Goal: Task Accomplishment & Management: Use online tool/utility

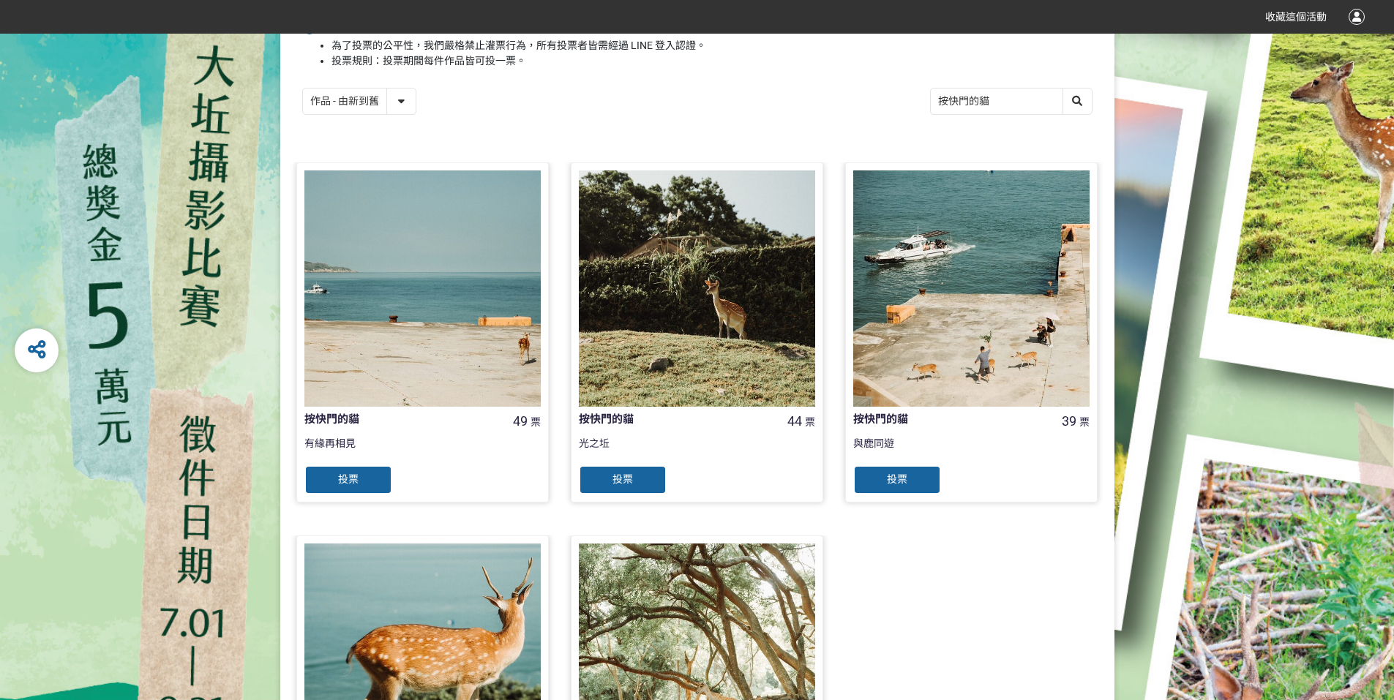
scroll to position [439, 0]
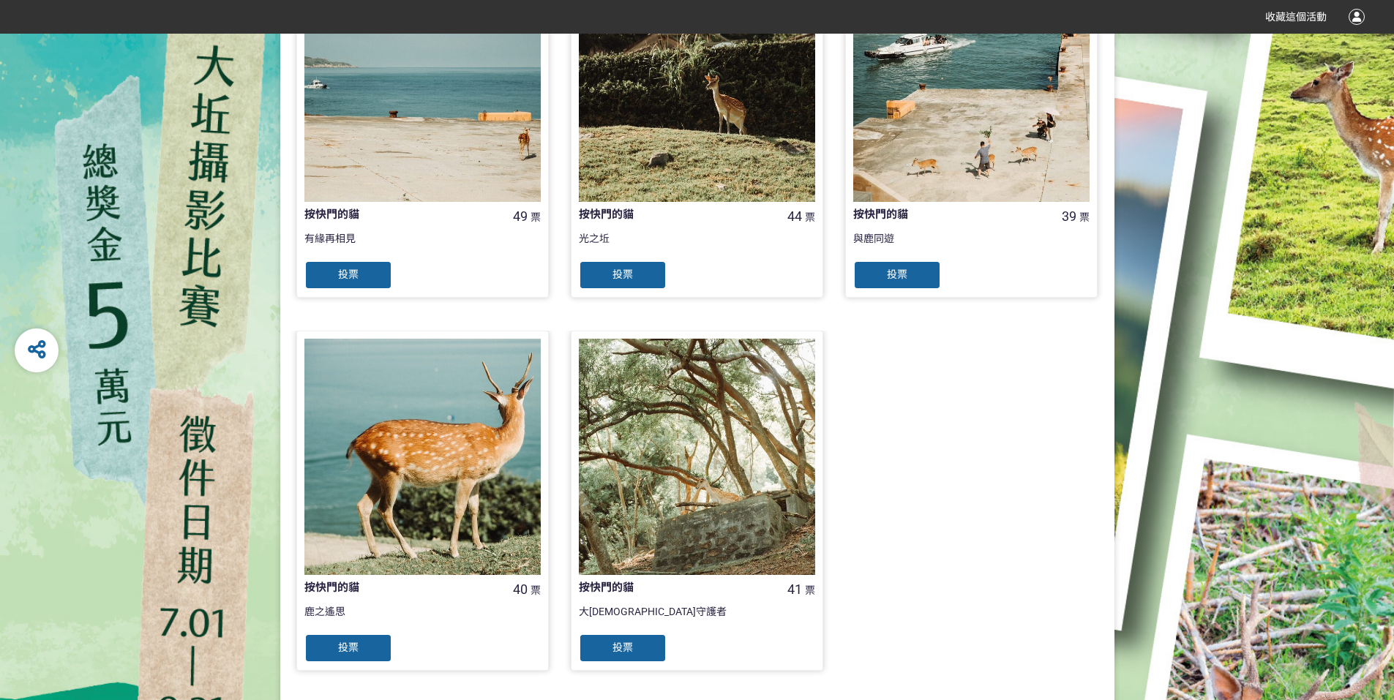
click at [356, 273] on span "投票" at bounding box center [348, 275] width 20 height 12
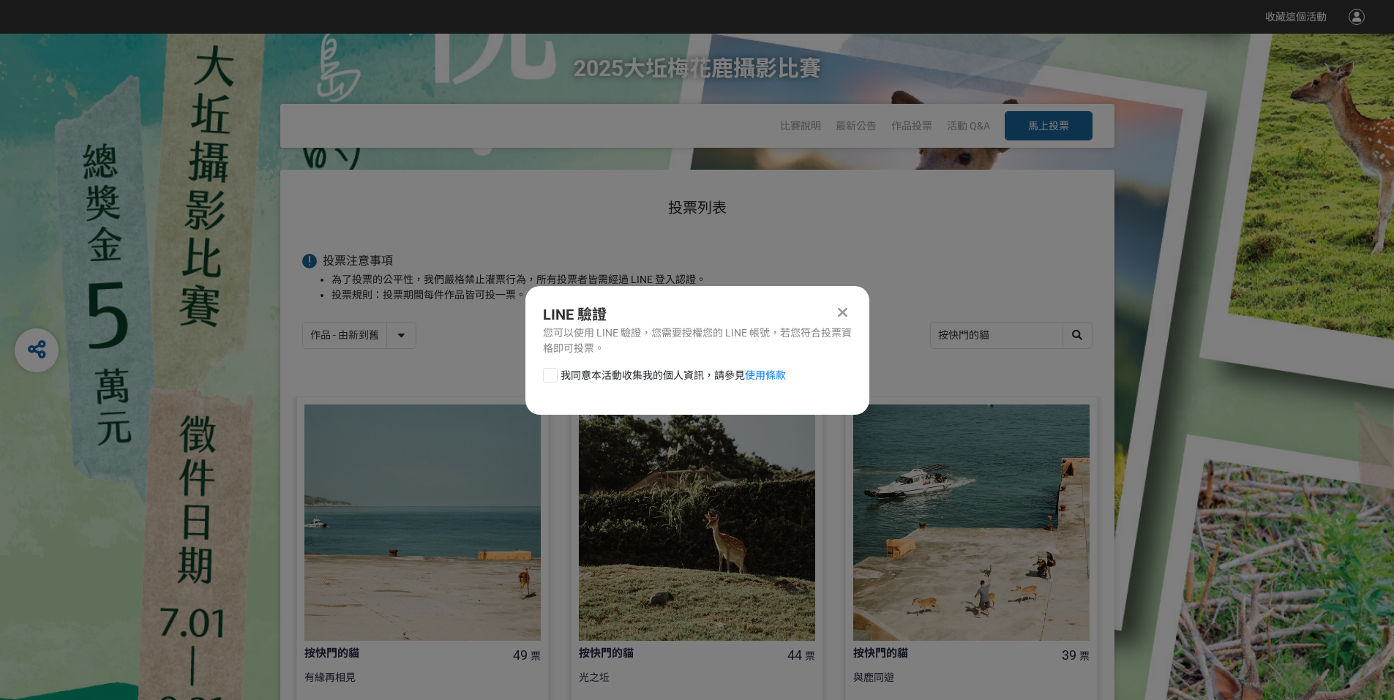
scroll to position [0, 0]
click at [551, 375] on div at bounding box center [550, 375] width 15 height 15
checkbox input "true"
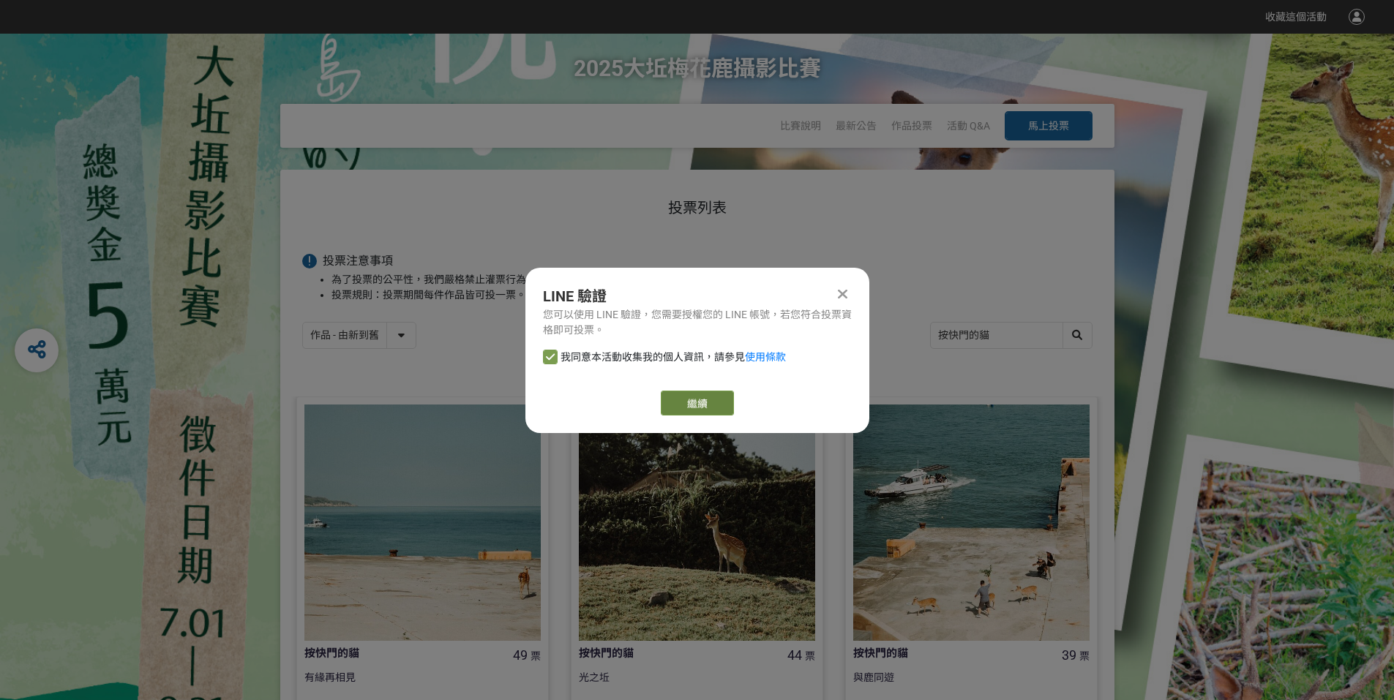
click at [681, 396] on link "繼續" at bounding box center [697, 403] width 73 height 25
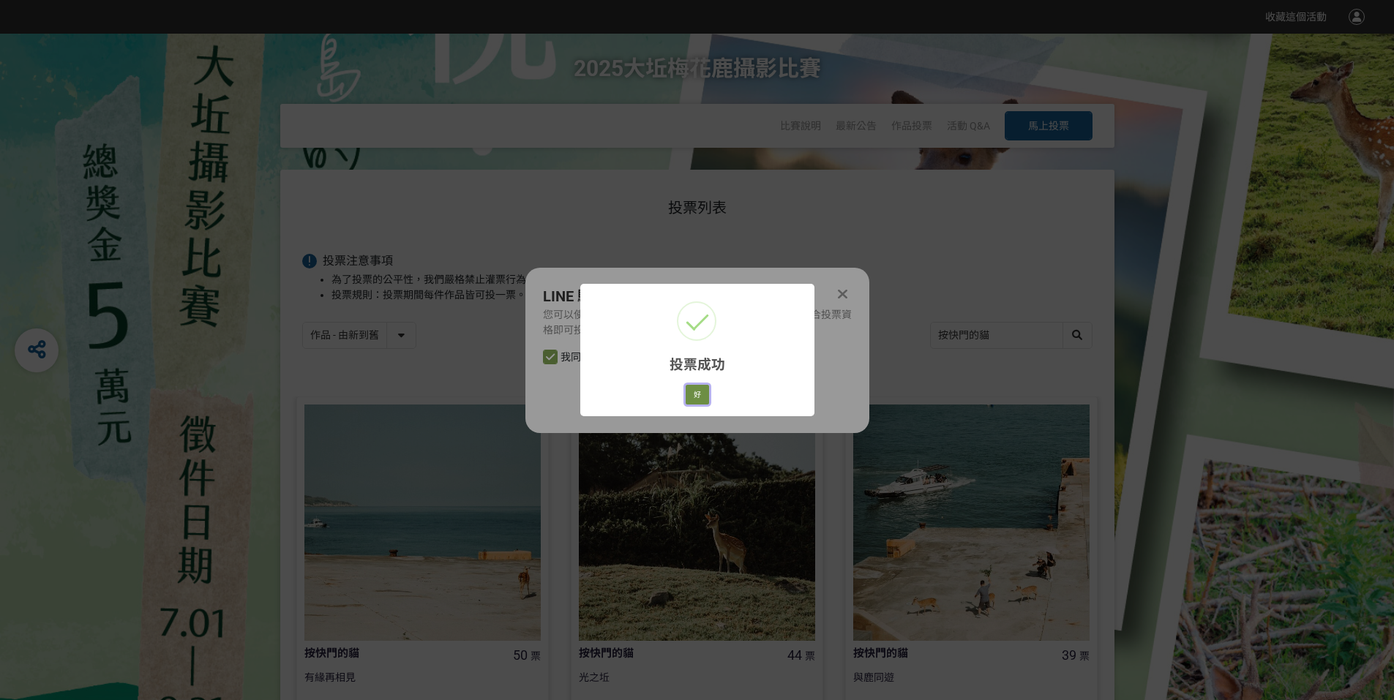
click at [695, 394] on button "好" at bounding box center [697, 395] width 23 height 20
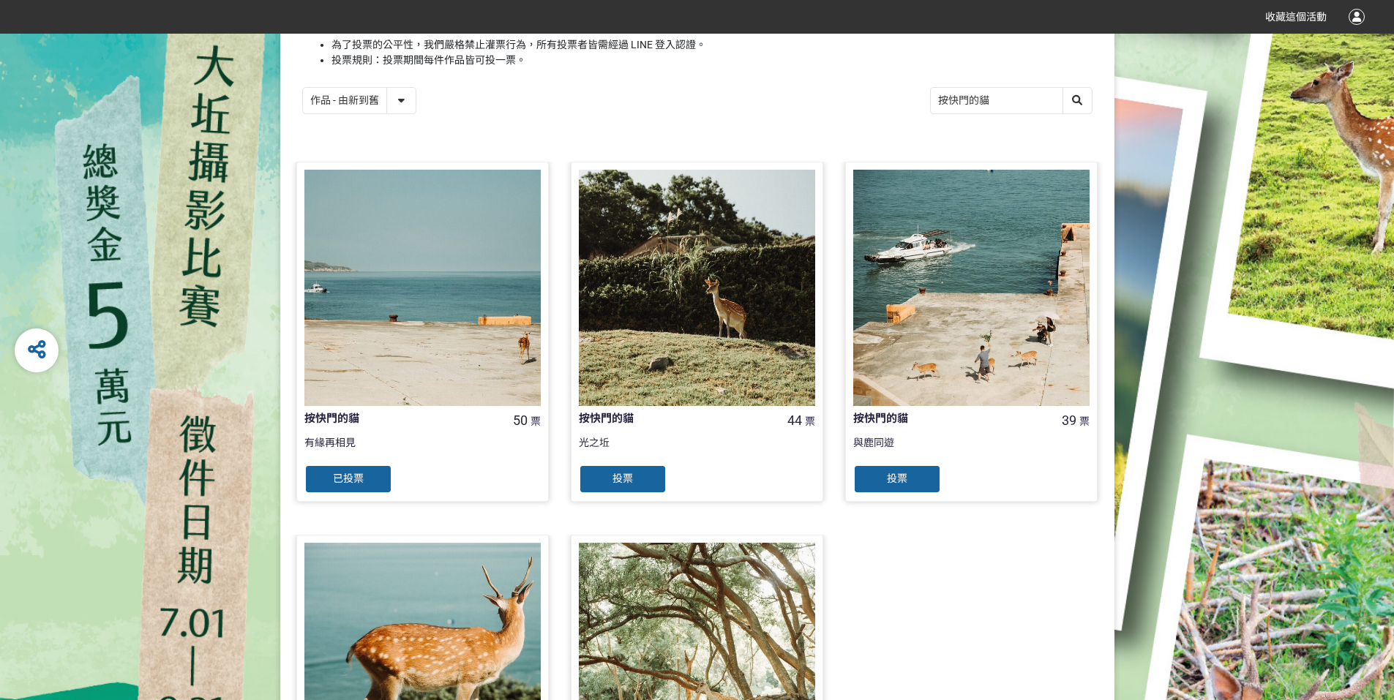
scroll to position [314, 0]
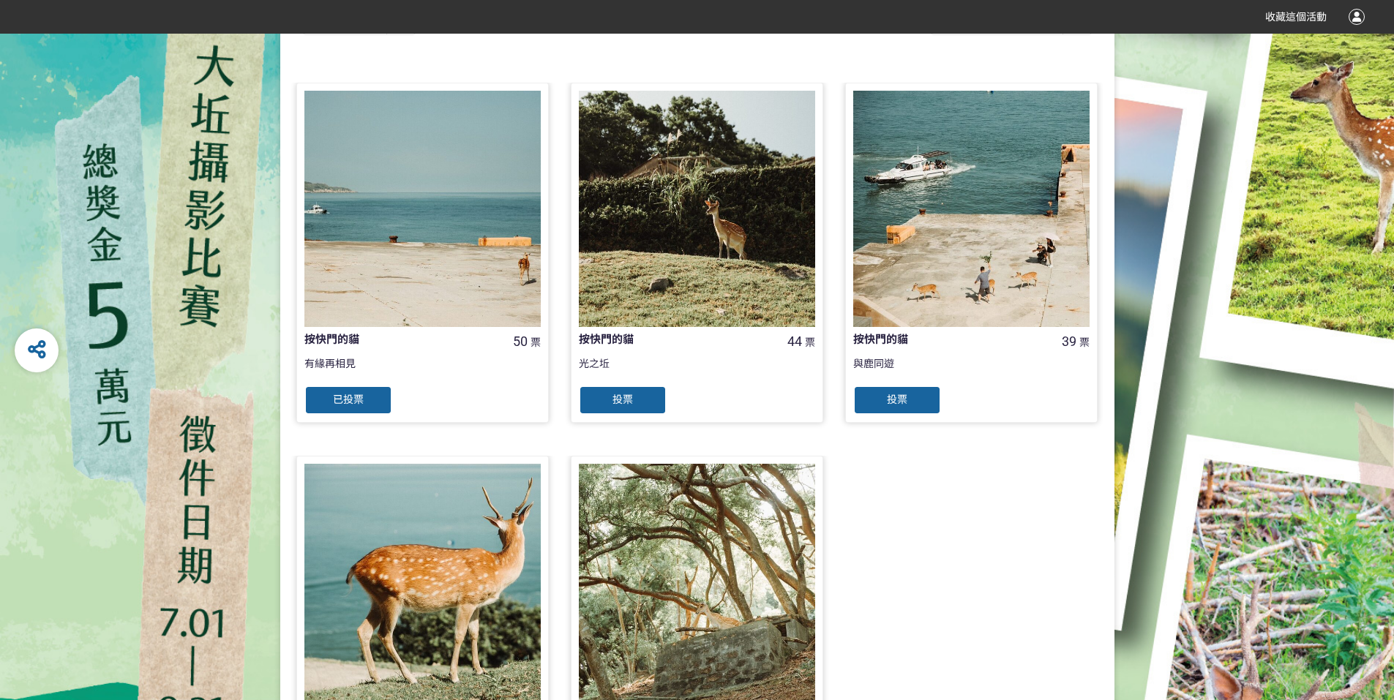
click at [618, 397] on span "投票" at bounding box center [623, 400] width 20 height 12
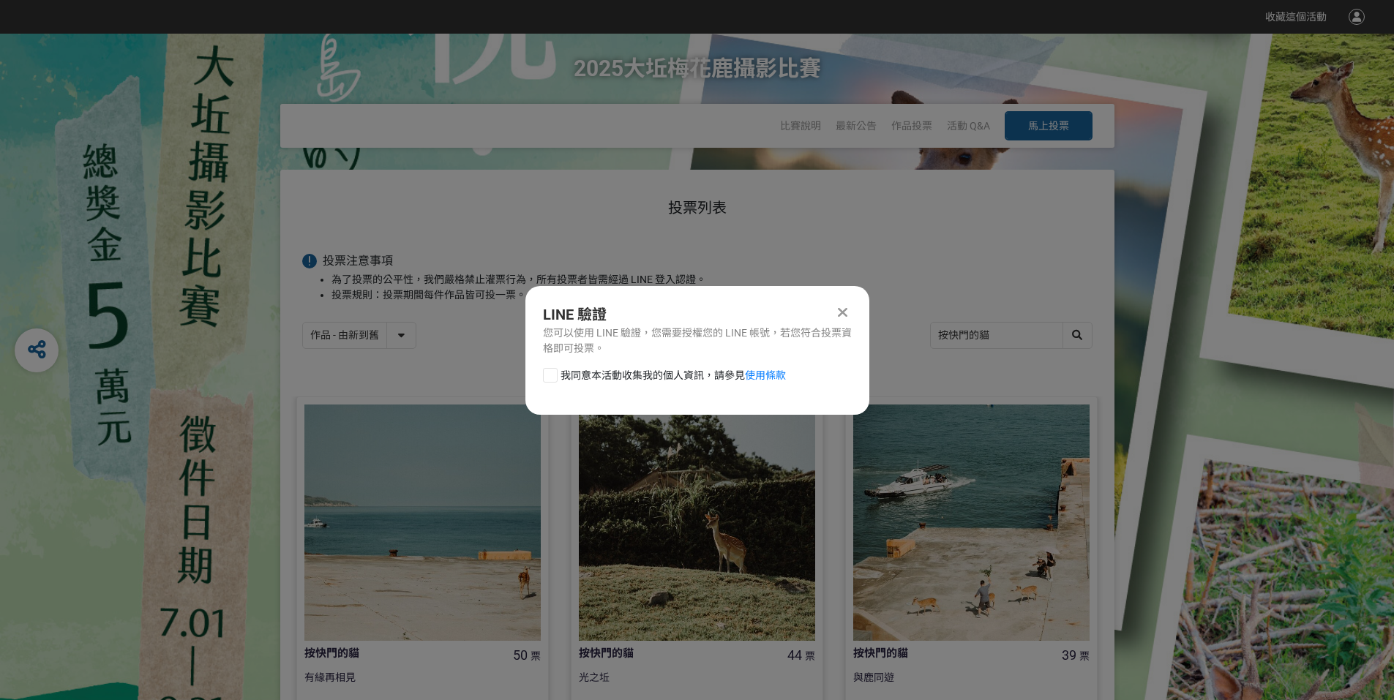
click at [552, 375] on div at bounding box center [550, 375] width 15 height 15
checkbox input "true"
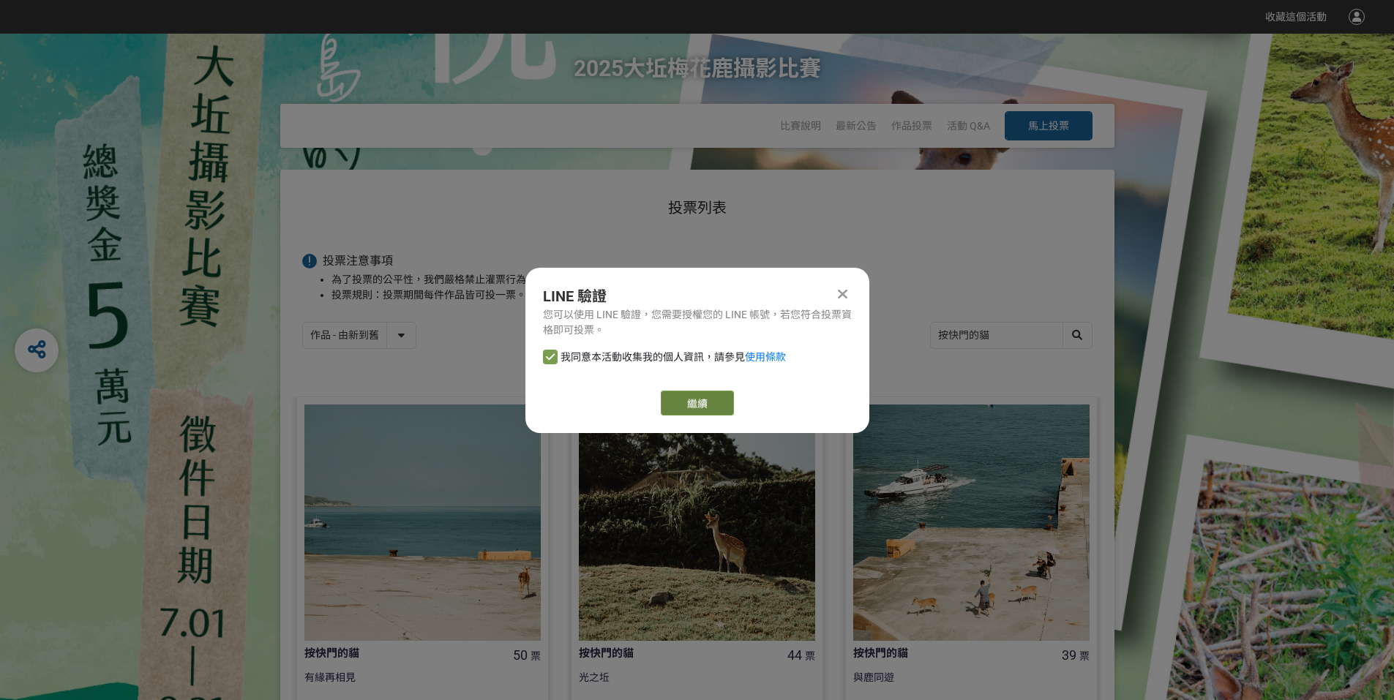
click at [673, 402] on button "繼續" at bounding box center [697, 403] width 73 height 25
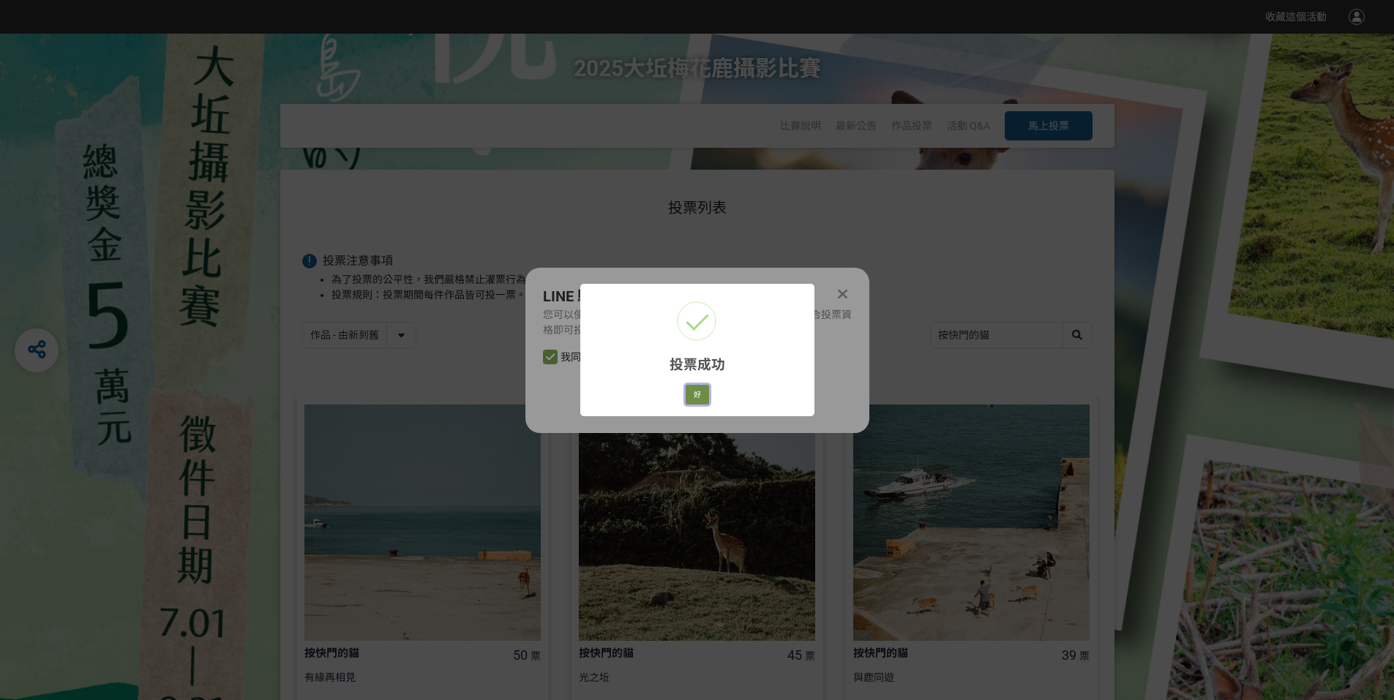
click at [703, 397] on button "好" at bounding box center [697, 395] width 23 height 20
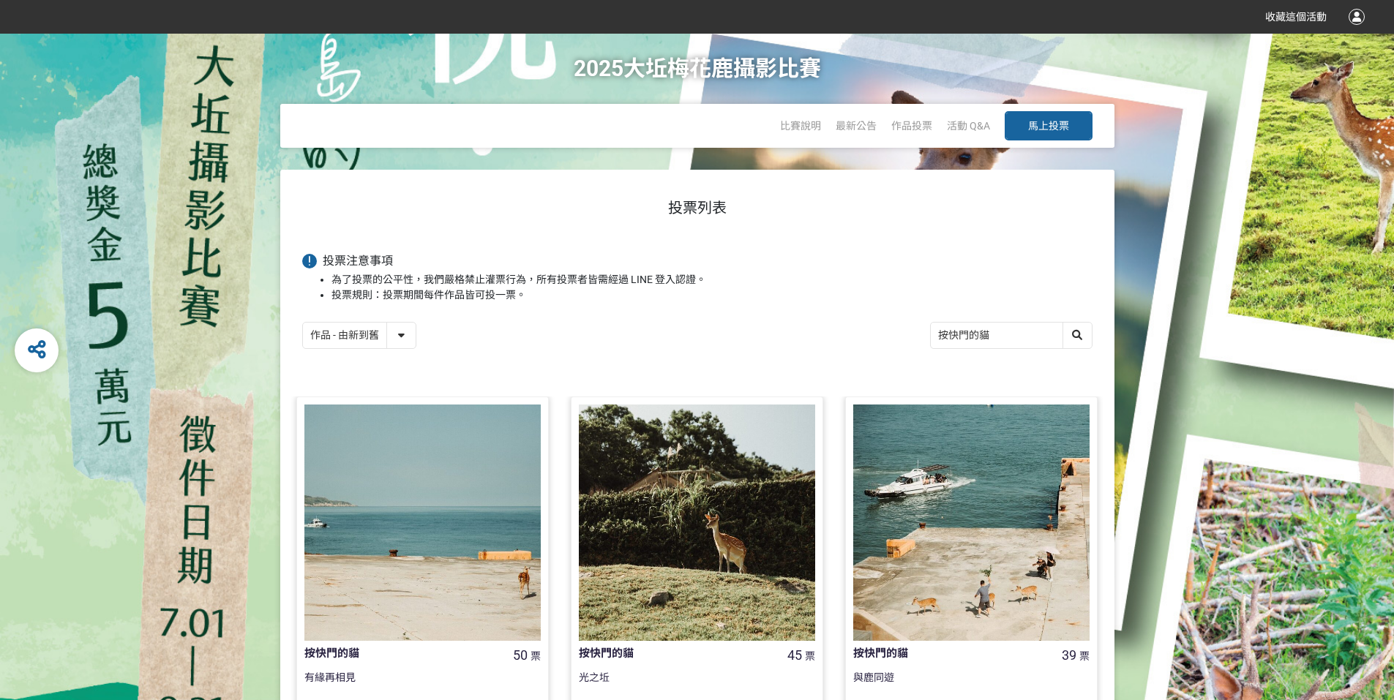
scroll to position [252, 0]
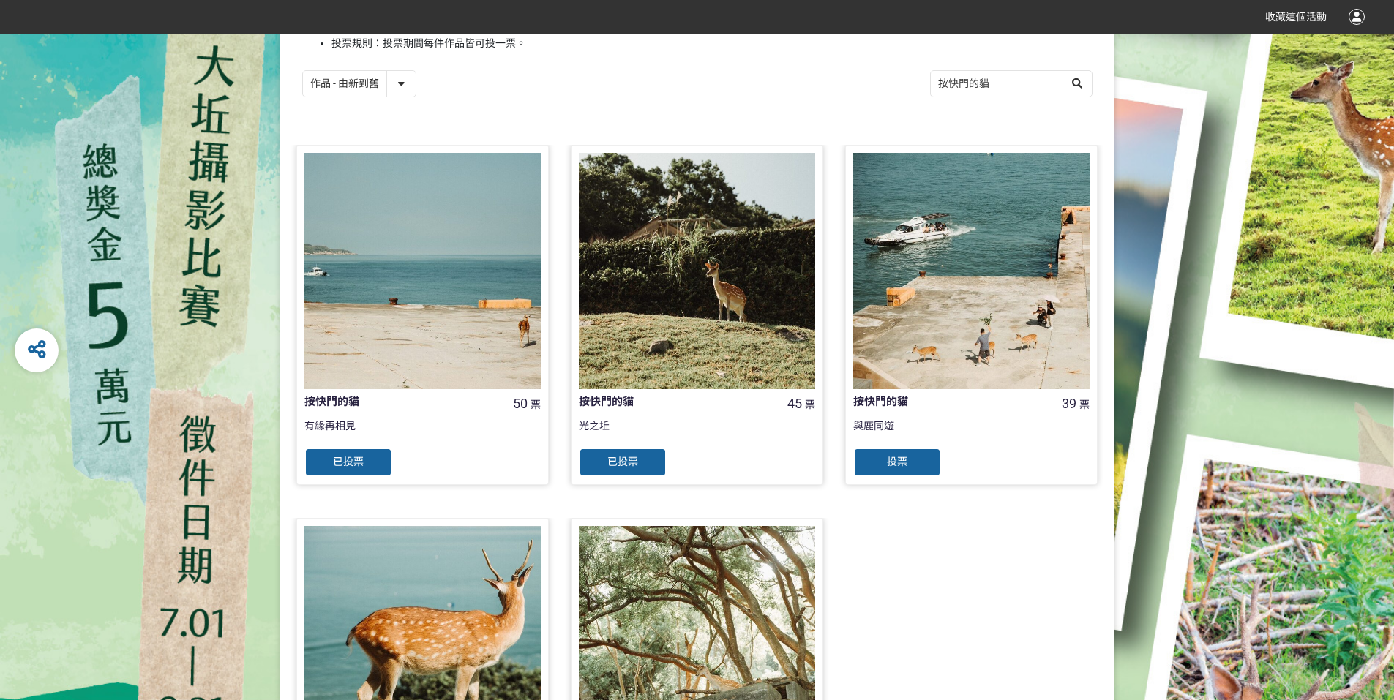
click at [887, 467] on span "投票" at bounding box center [897, 462] width 20 height 12
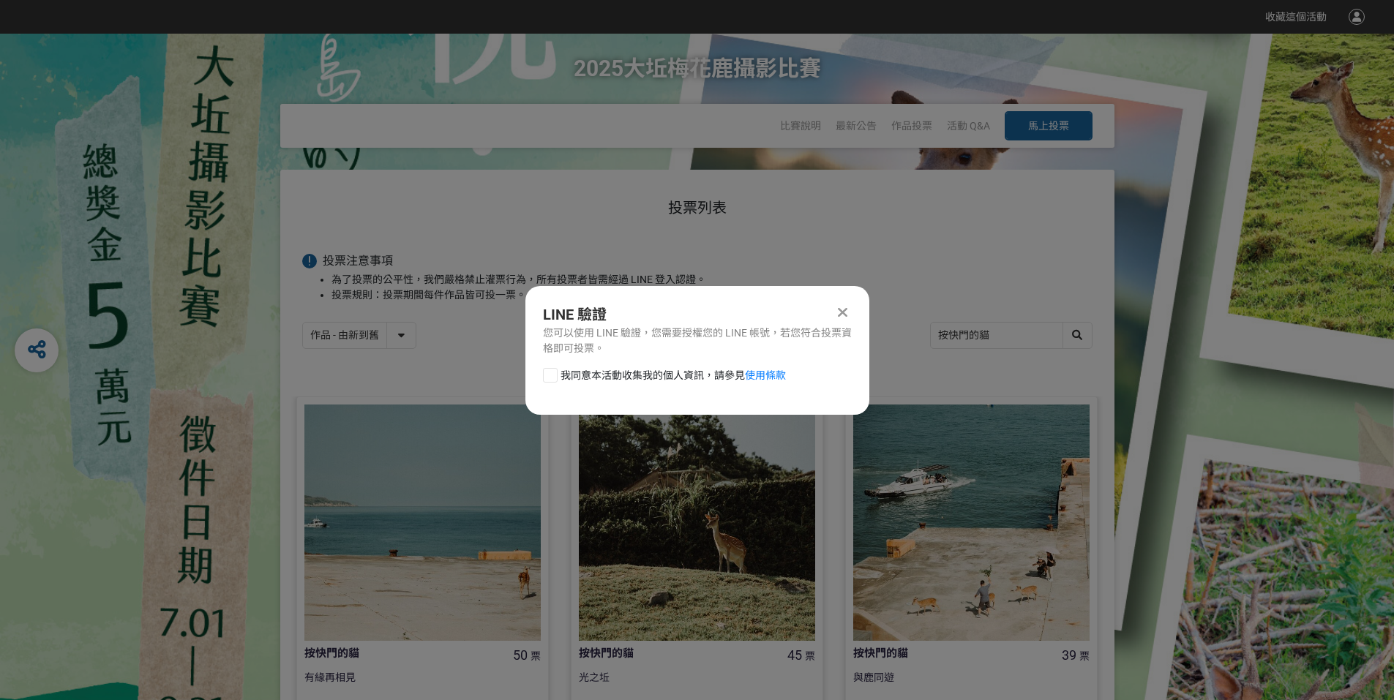
scroll to position [0, 0]
click at [547, 375] on div at bounding box center [550, 375] width 15 height 15
checkbox input "true"
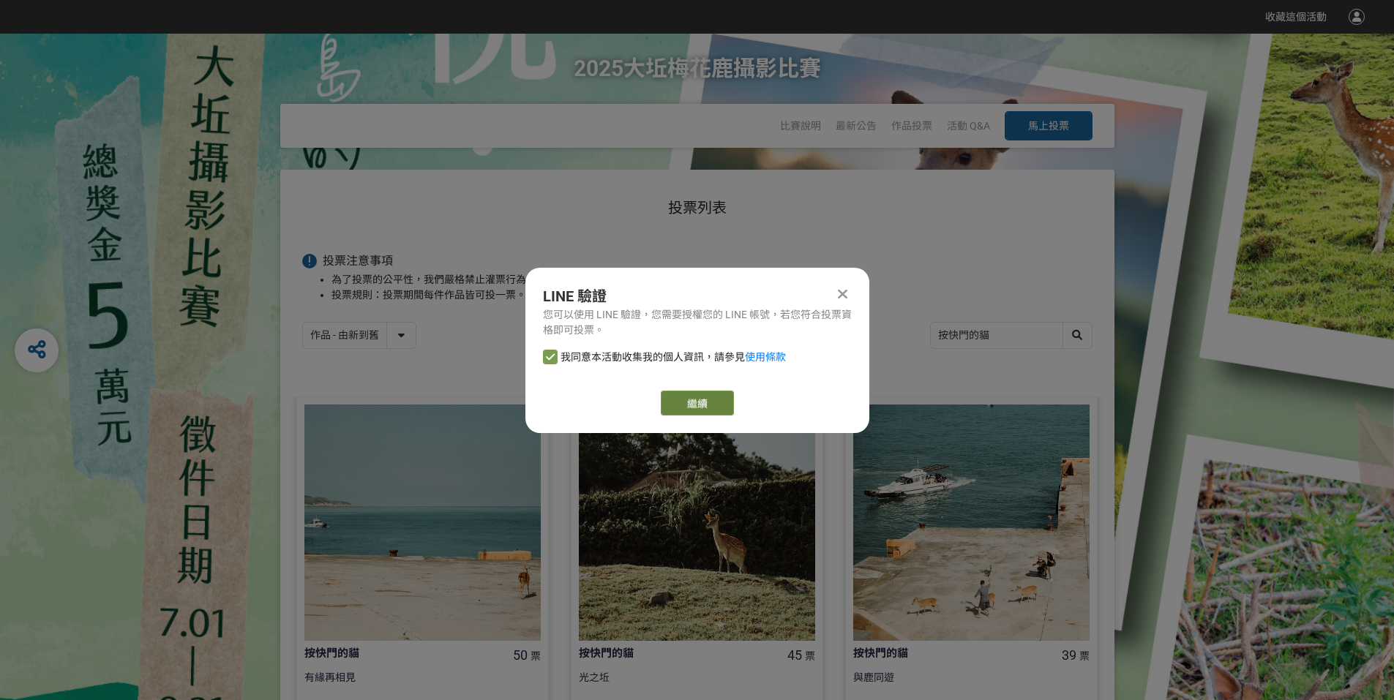
click at [691, 408] on button "繼續" at bounding box center [697, 403] width 73 height 25
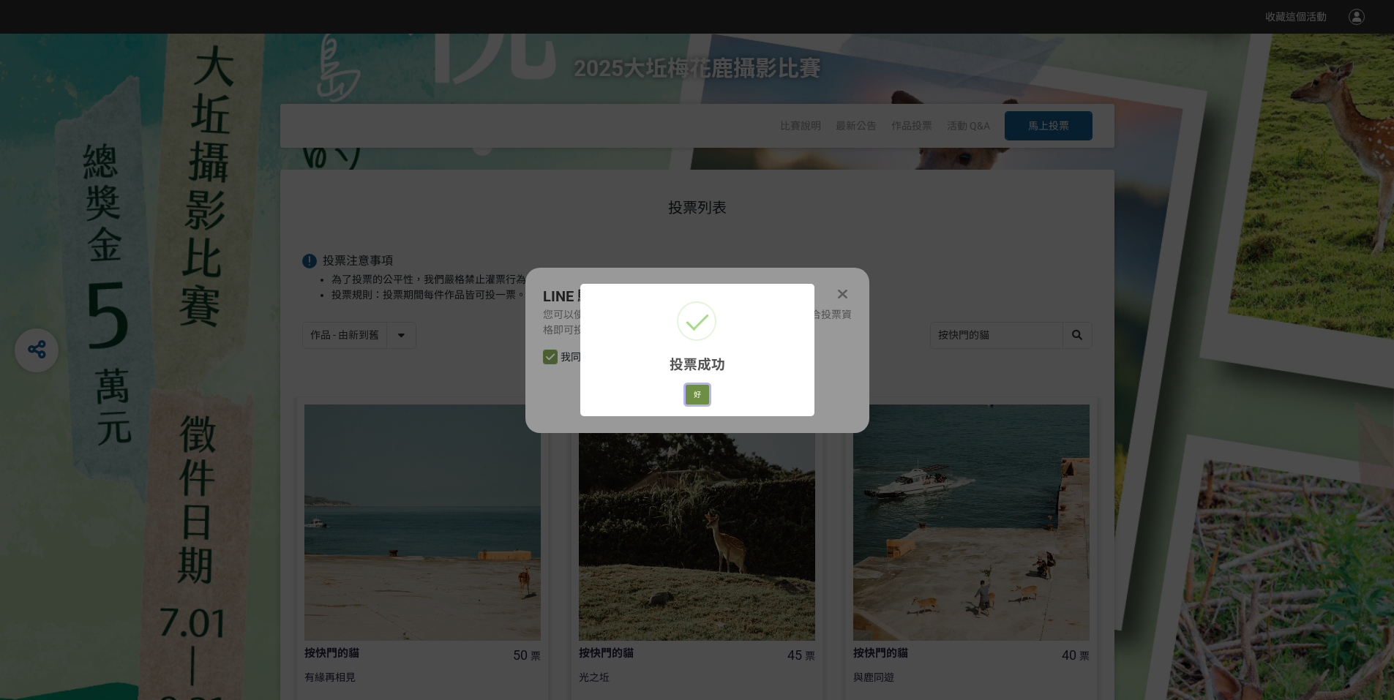
click at [692, 400] on button "好" at bounding box center [697, 395] width 23 height 20
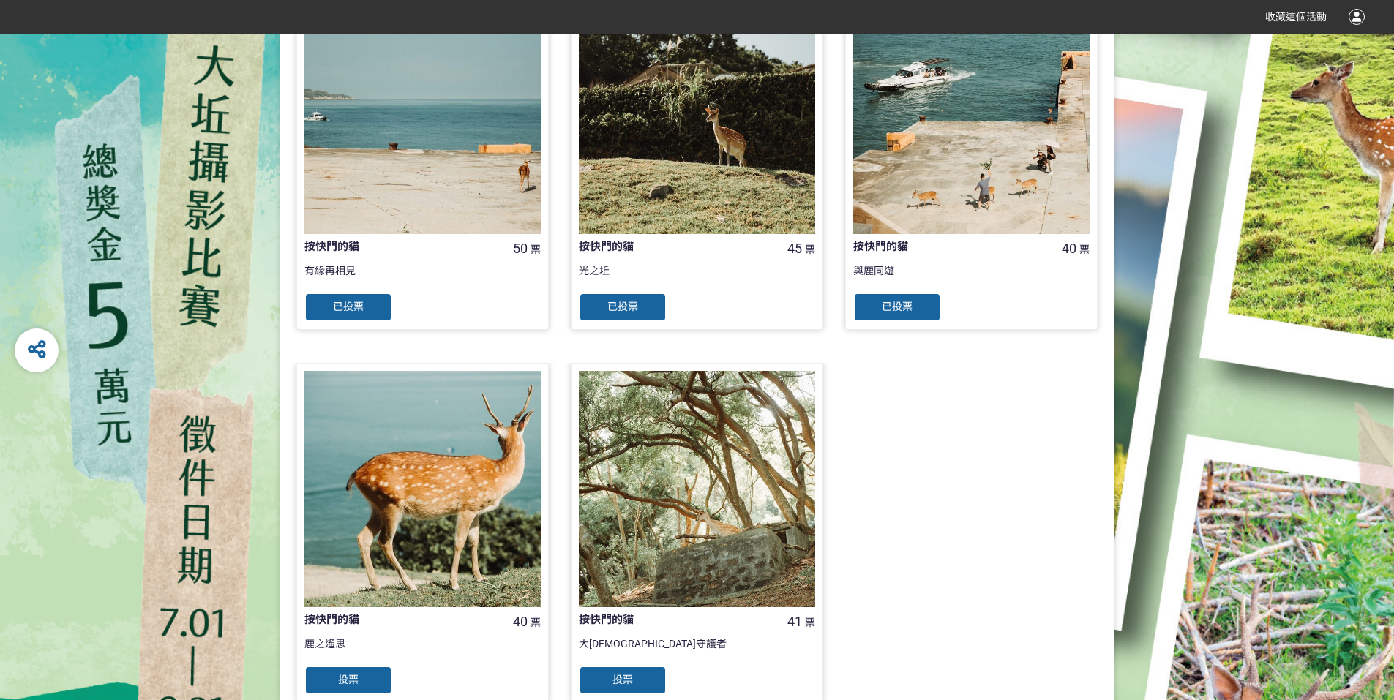
scroll to position [506, 0]
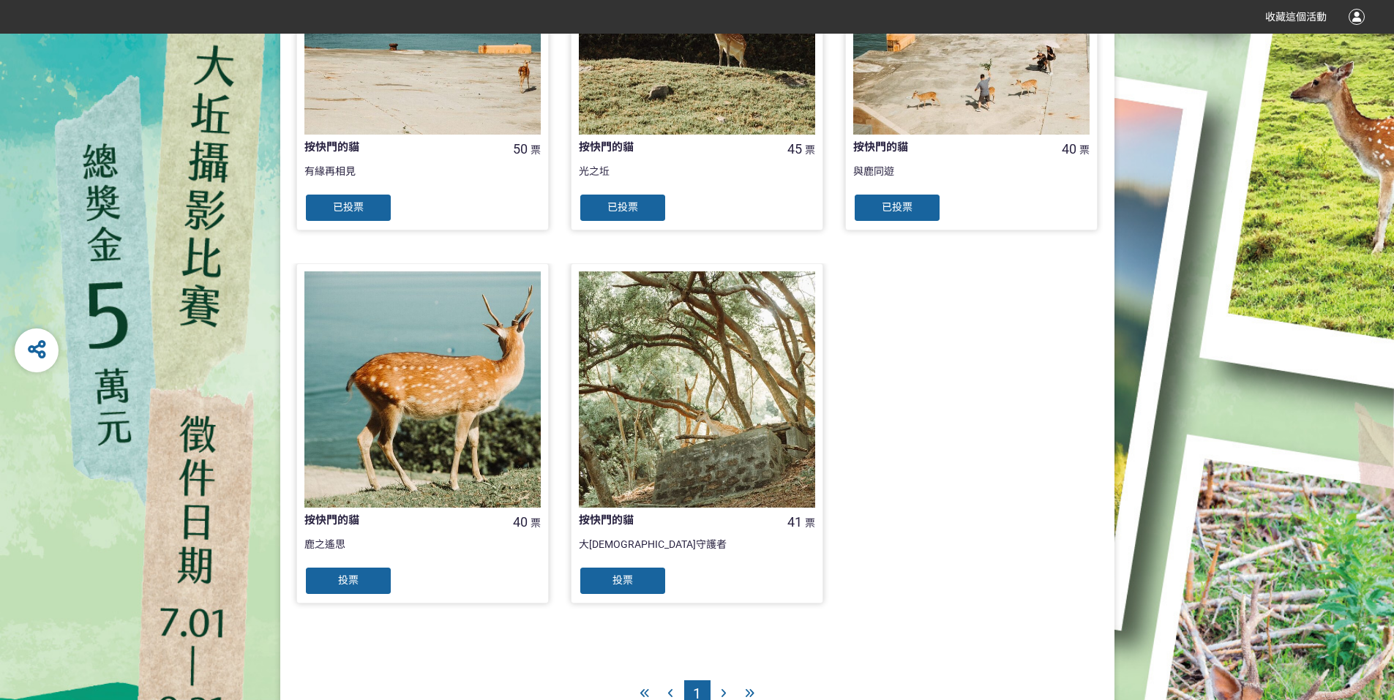
click at [370, 578] on div "投票" at bounding box center [348, 580] width 88 height 29
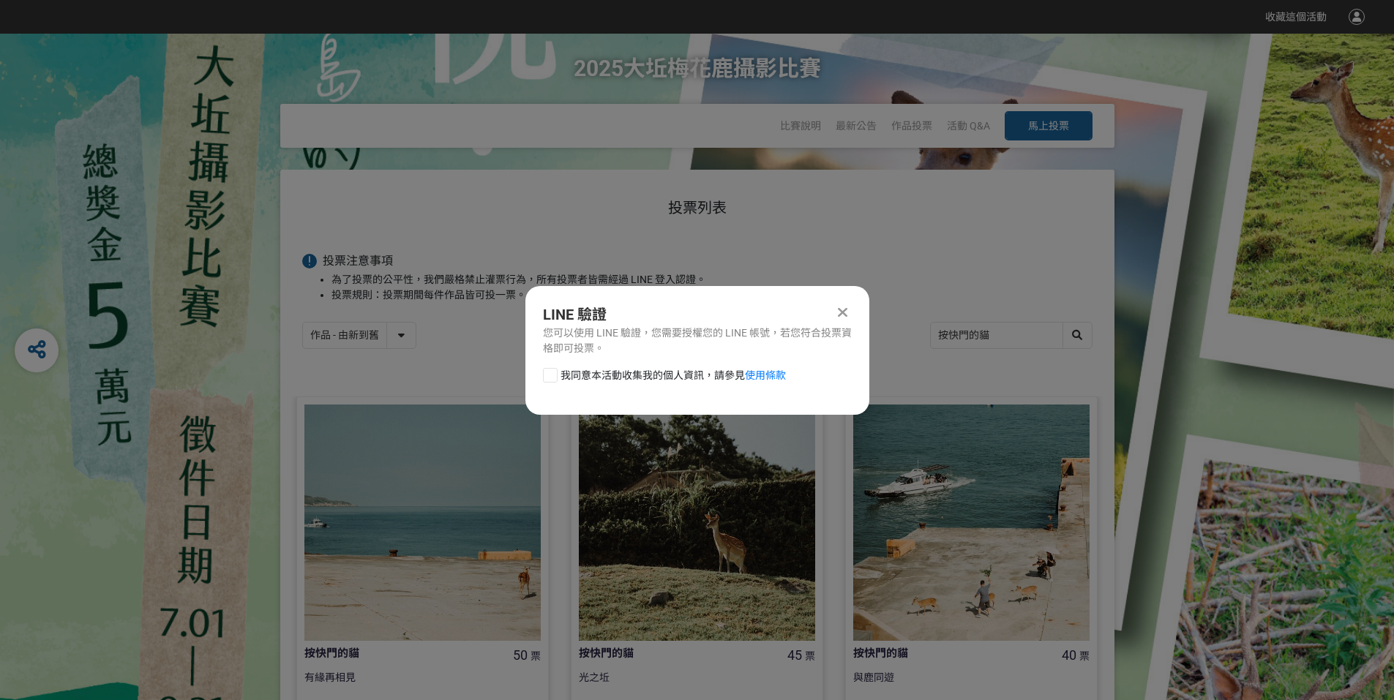
scroll to position [0, 0]
click at [546, 374] on div at bounding box center [550, 375] width 15 height 15
checkbox input "true"
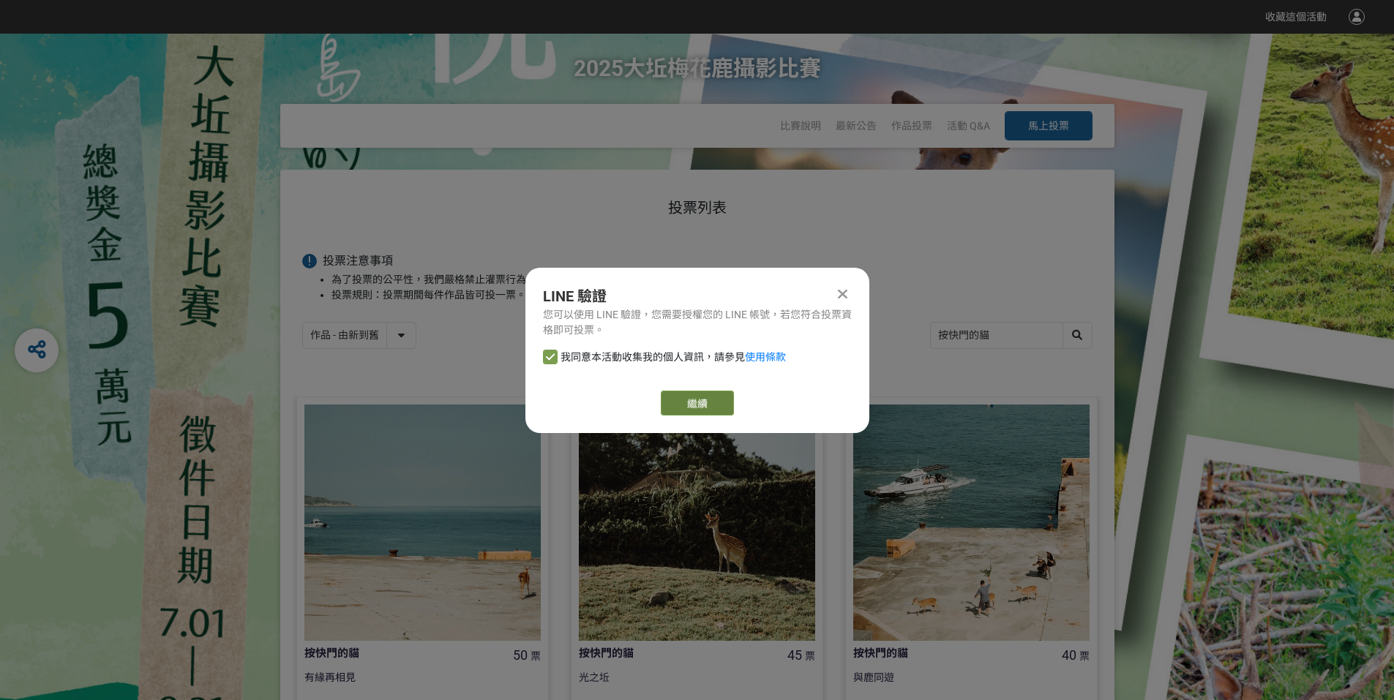
click at [682, 394] on button "繼續" at bounding box center [697, 403] width 73 height 25
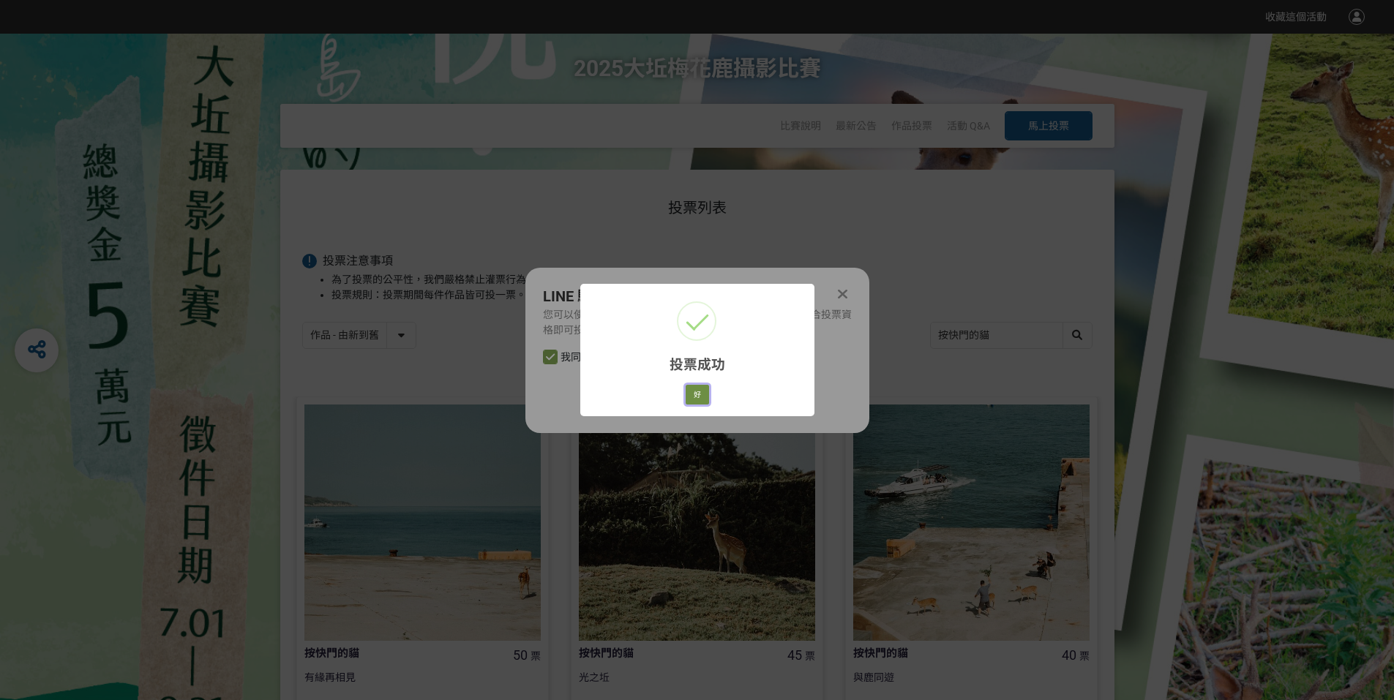
click at [693, 391] on button "好" at bounding box center [697, 395] width 23 height 20
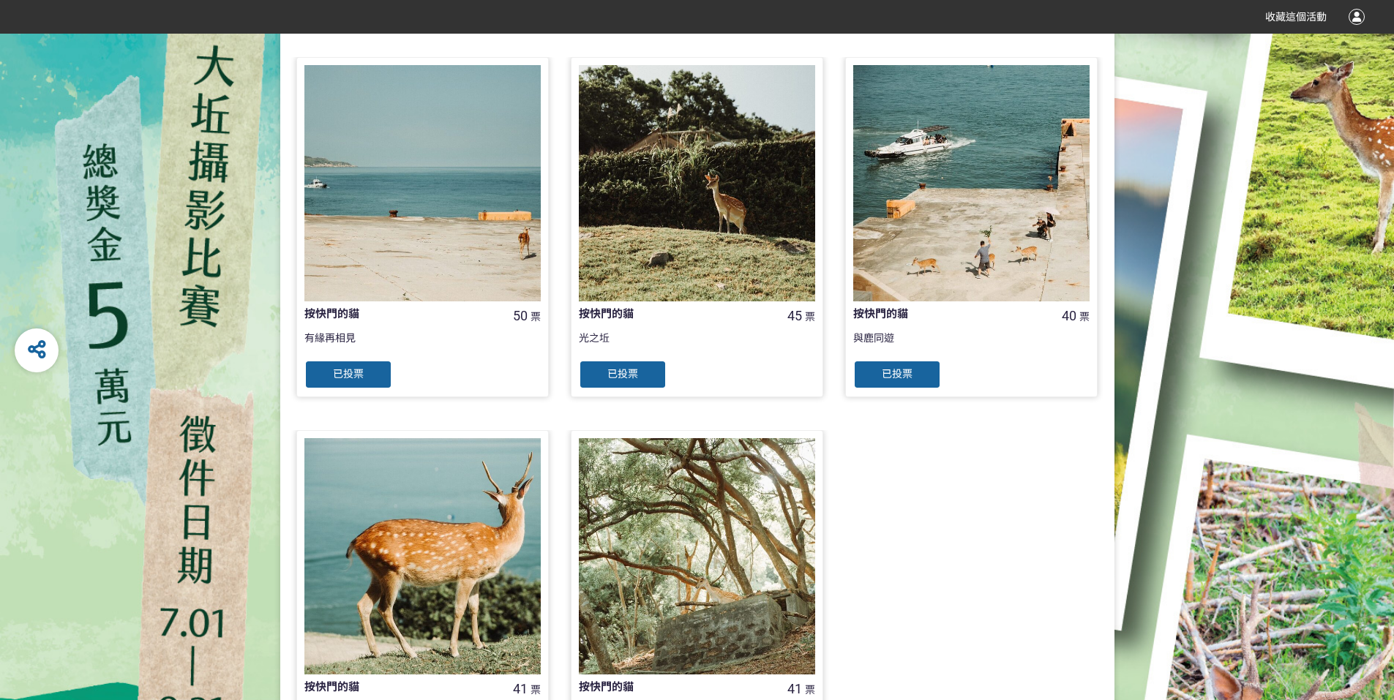
scroll to position [584, 0]
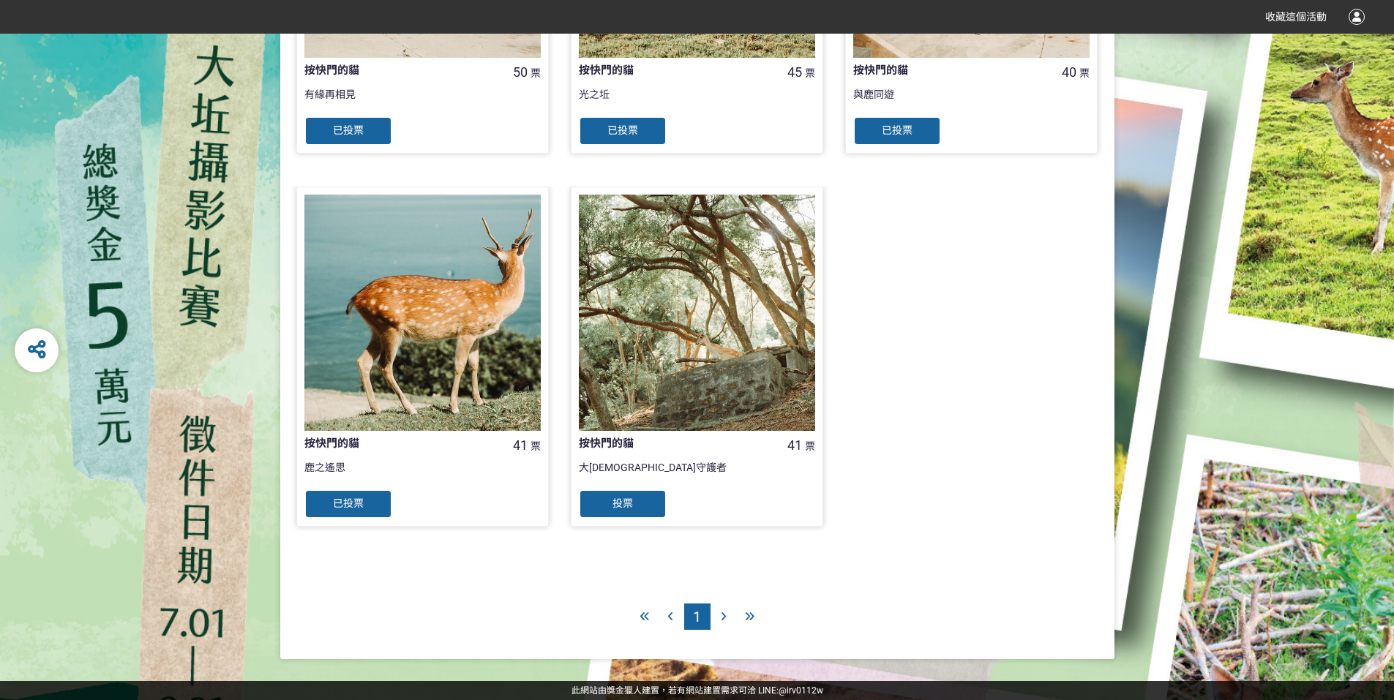
click at [618, 504] on span "投票" at bounding box center [623, 504] width 20 height 12
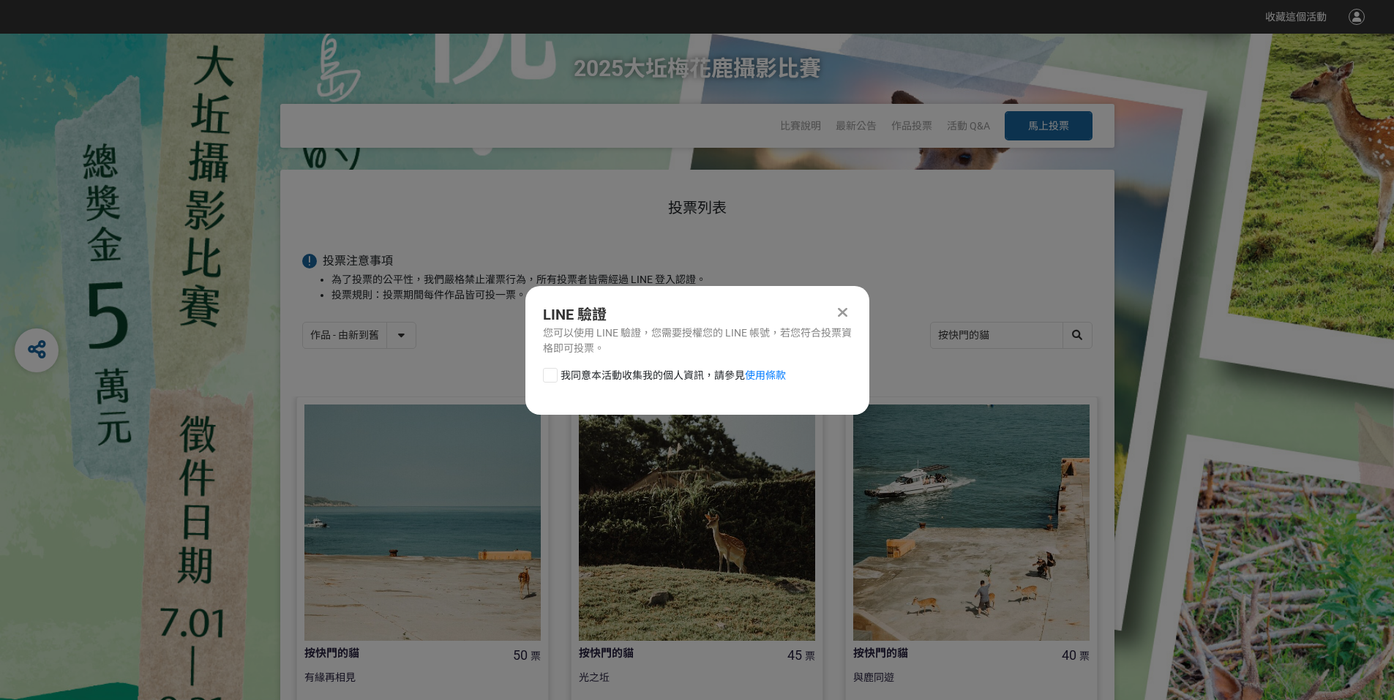
scroll to position [0, 0]
click at [552, 376] on div at bounding box center [550, 375] width 15 height 15
checkbox input "true"
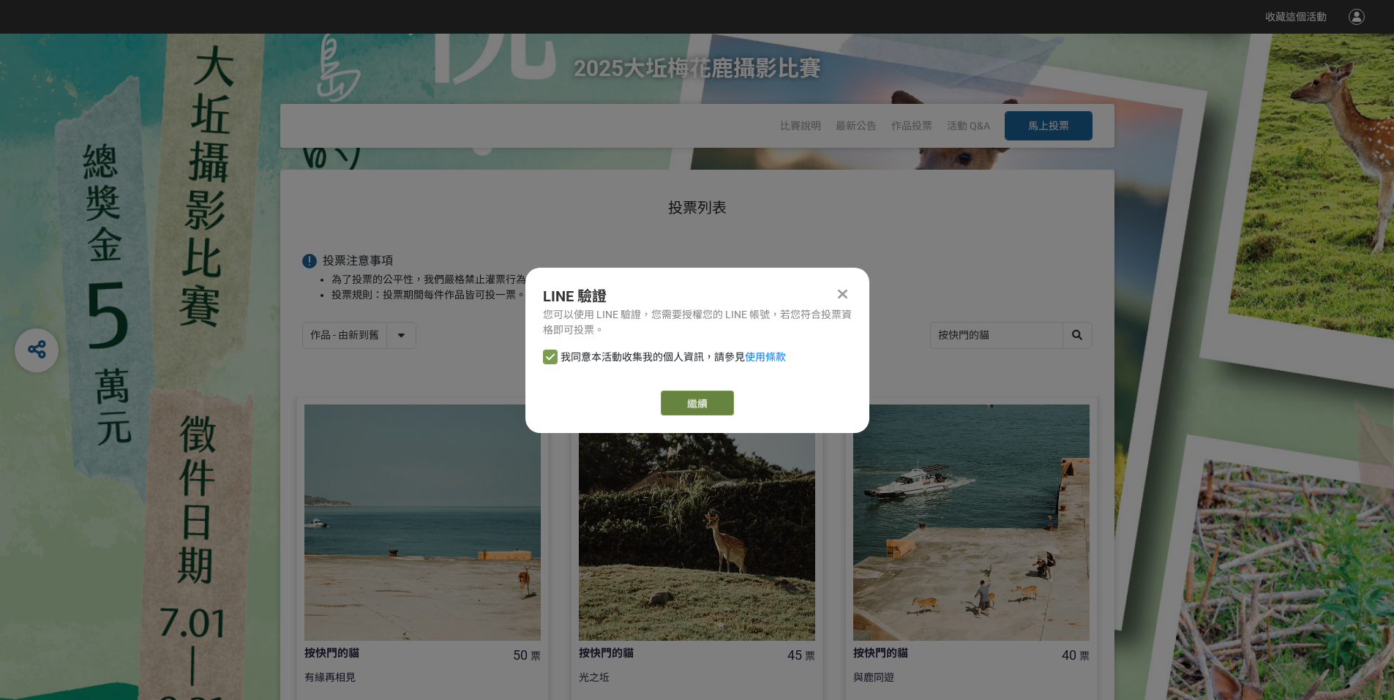
click at [697, 405] on button "繼續" at bounding box center [697, 403] width 73 height 25
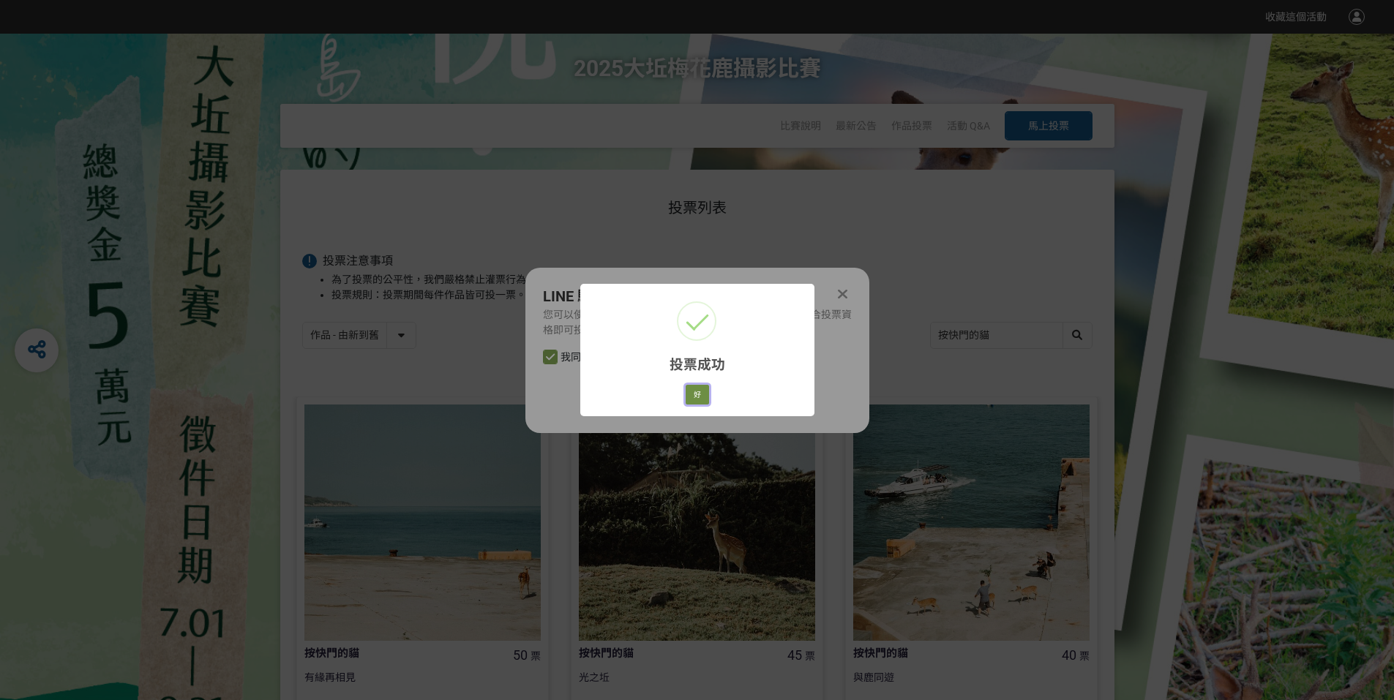
click at [700, 397] on button "好" at bounding box center [697, 395] width 23 height 20
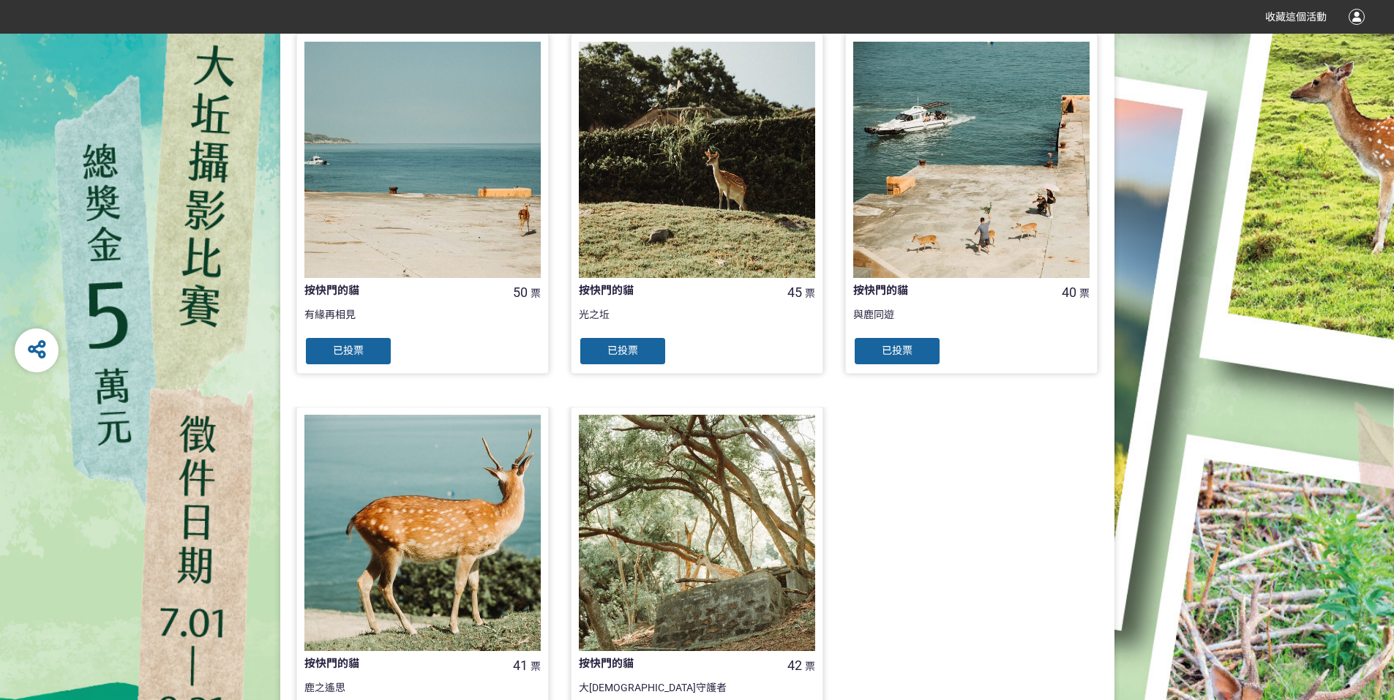
scroll to position [584, 0]
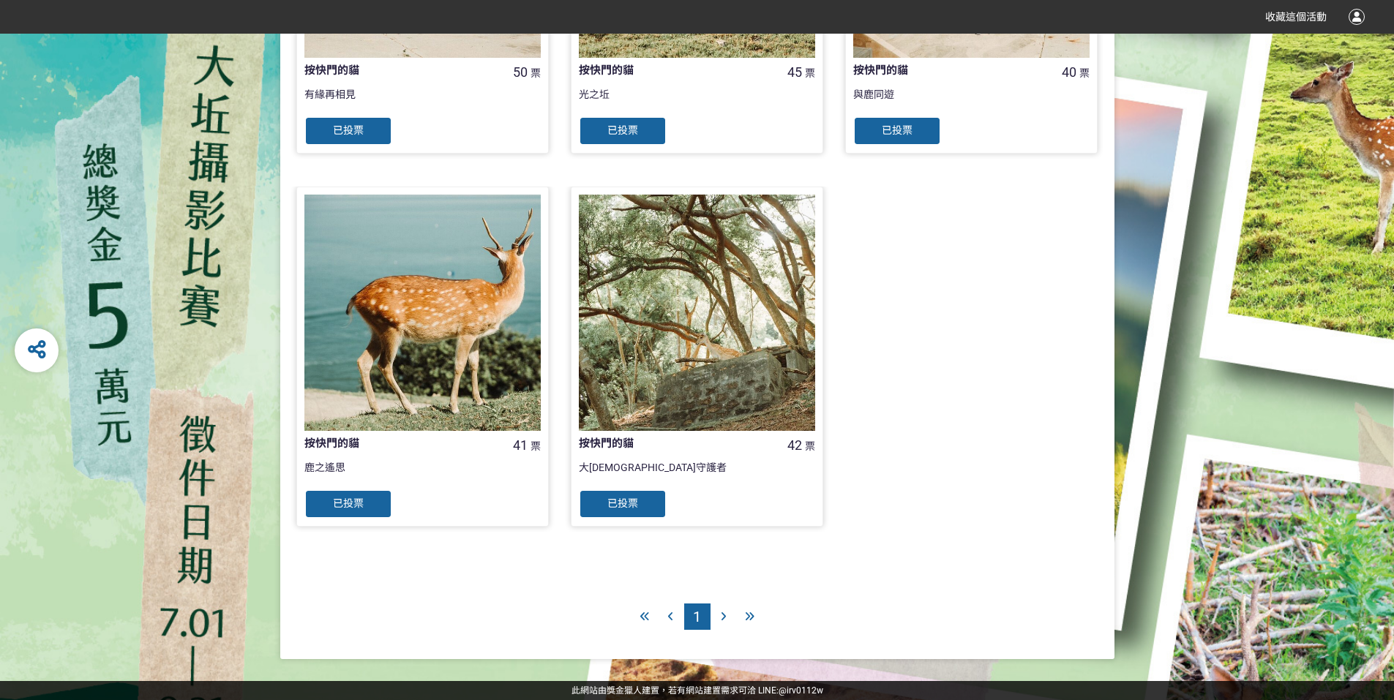
click at [727, 616] on div at bounding box center [724, 617] width 26 height 26
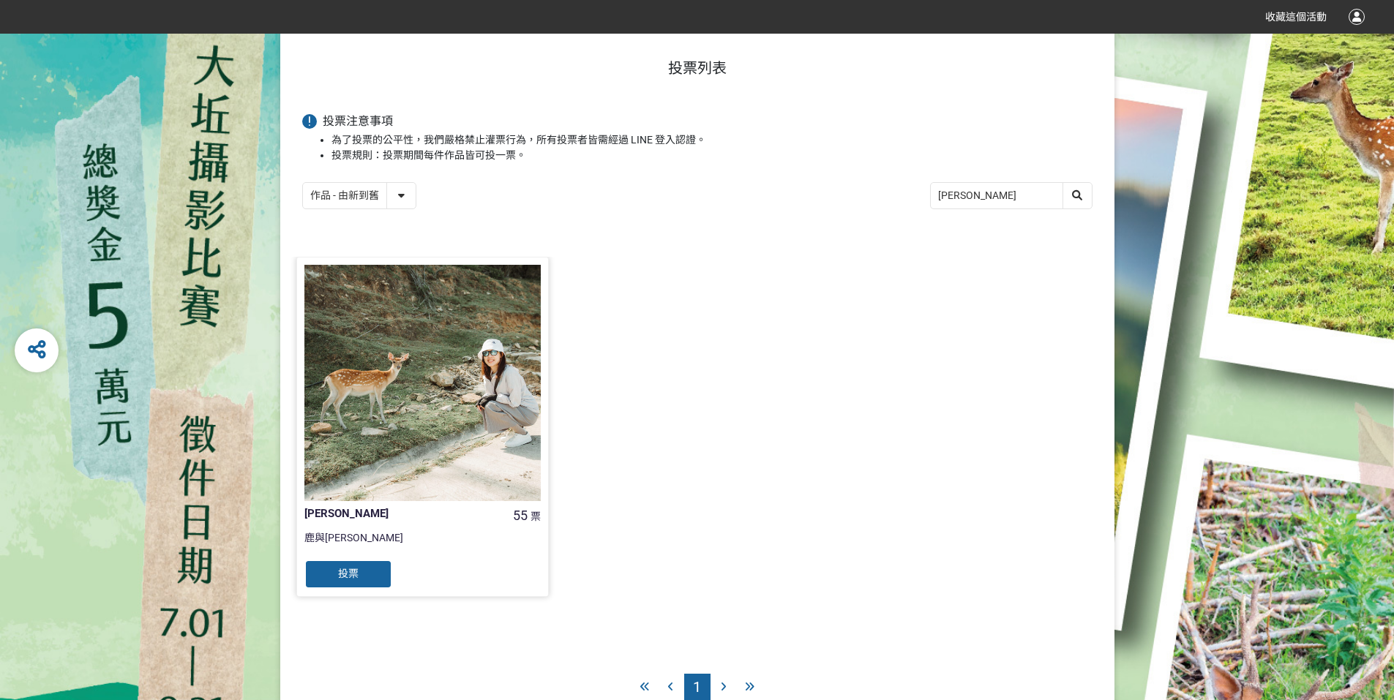
scroll to position [211, 0]
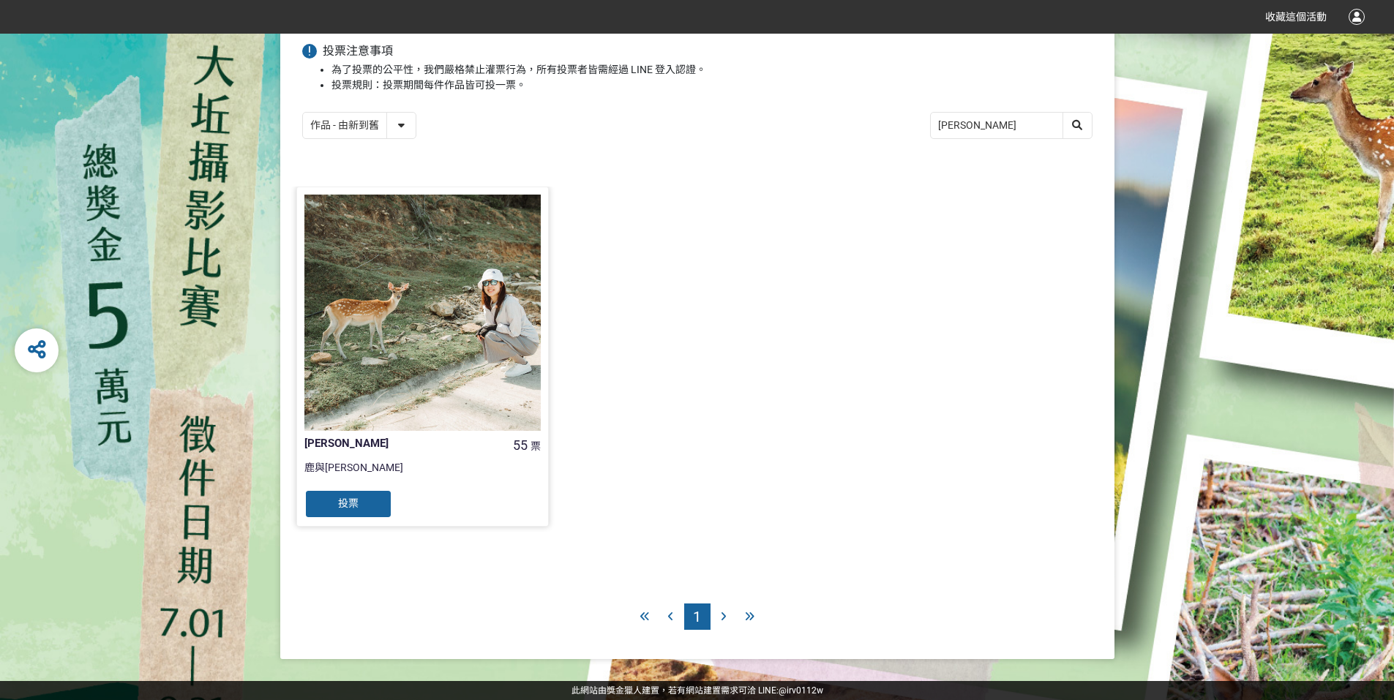
click at [351, 501] on span "投票" at bounding box center [348, 504] width 20 height 12
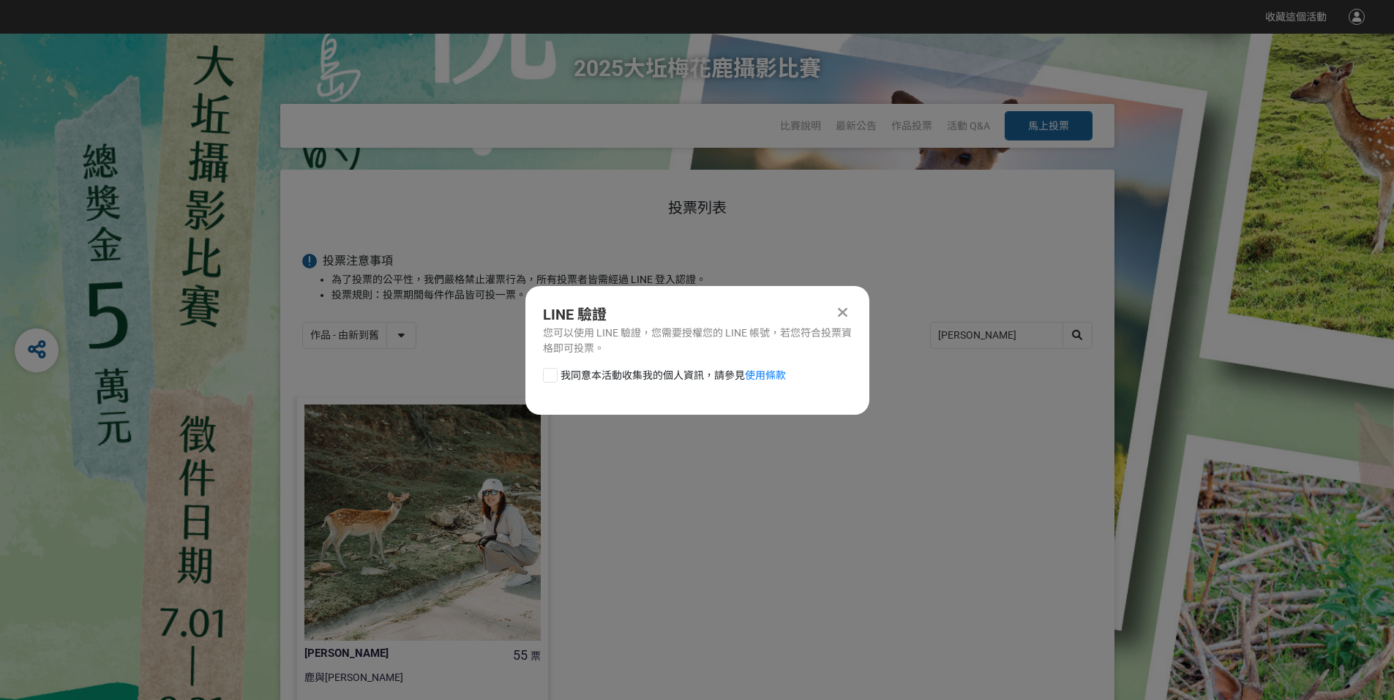
scroll to position [0, 0]
click at [553, 375] on div at bounding box center [550, 375] width 15 height 15
checkbox input "true"
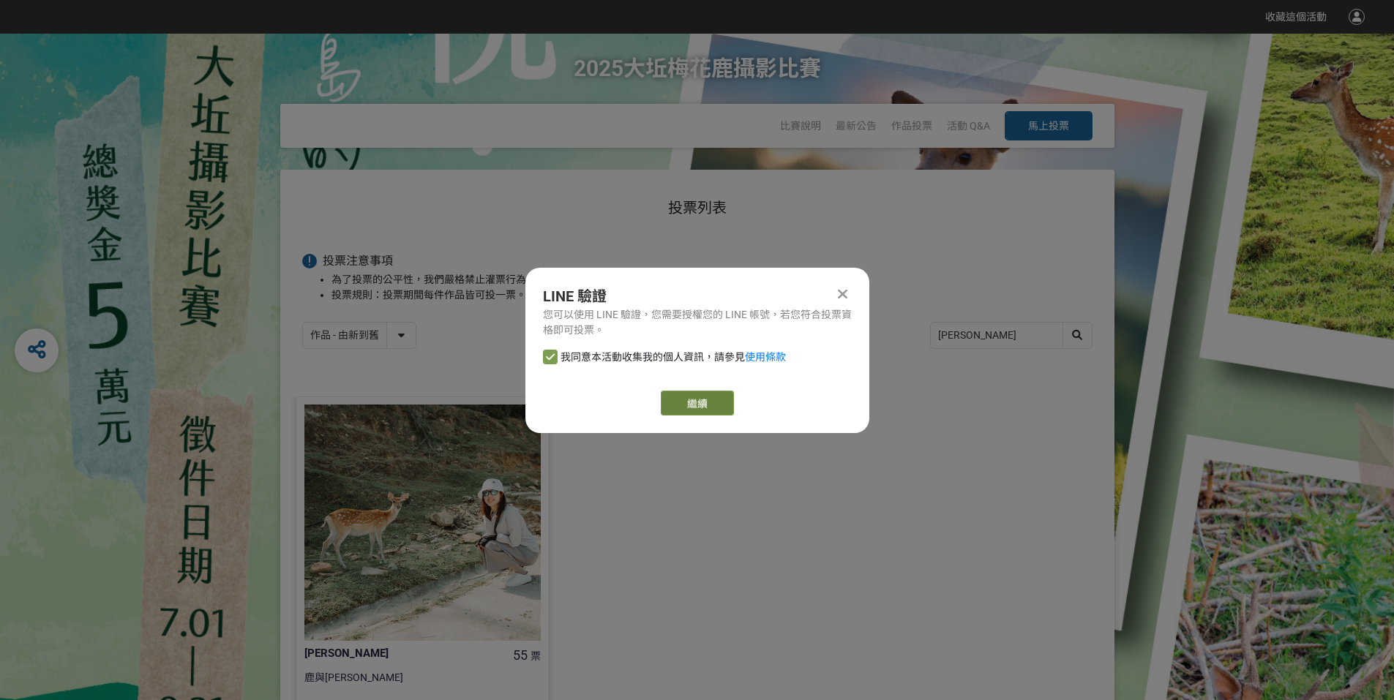
click at [678, 402] on button "繼續" at bounding box center [697, 403] width 73 height 25
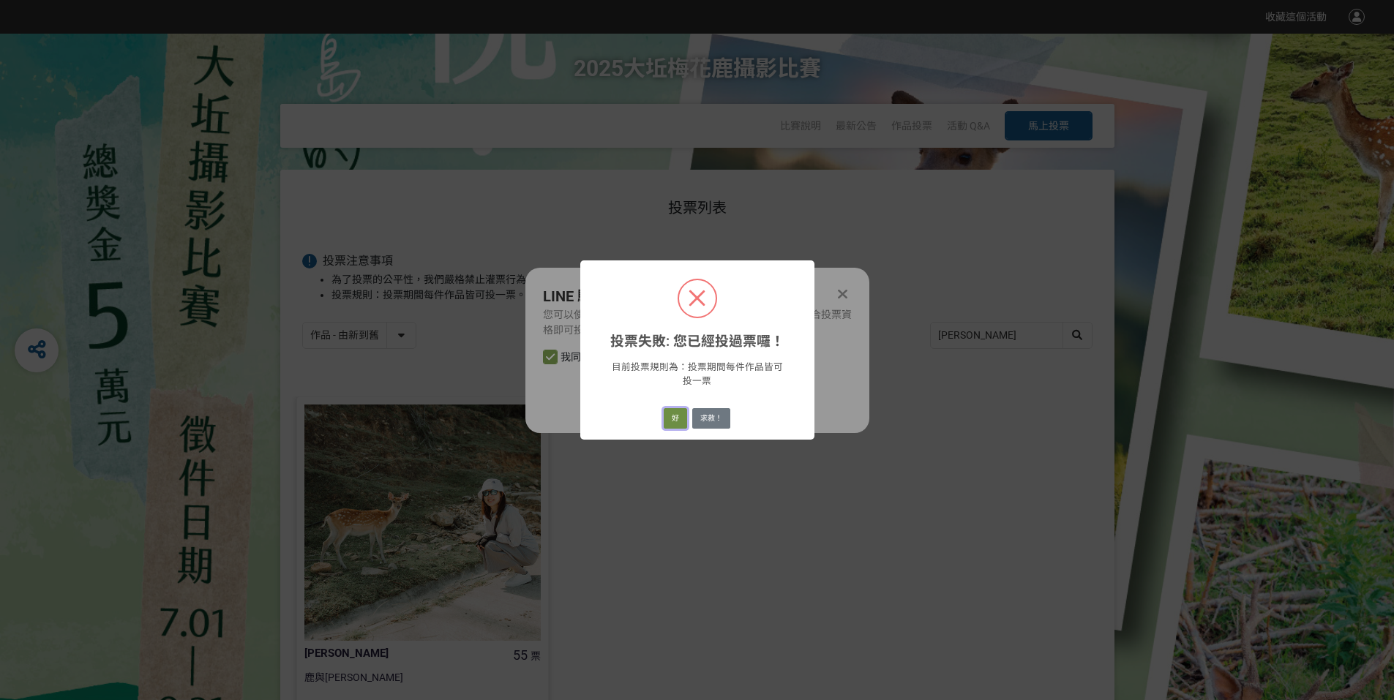
click at [673, 425] on button "好" at bounding box center [675, 418] width 23 height 20
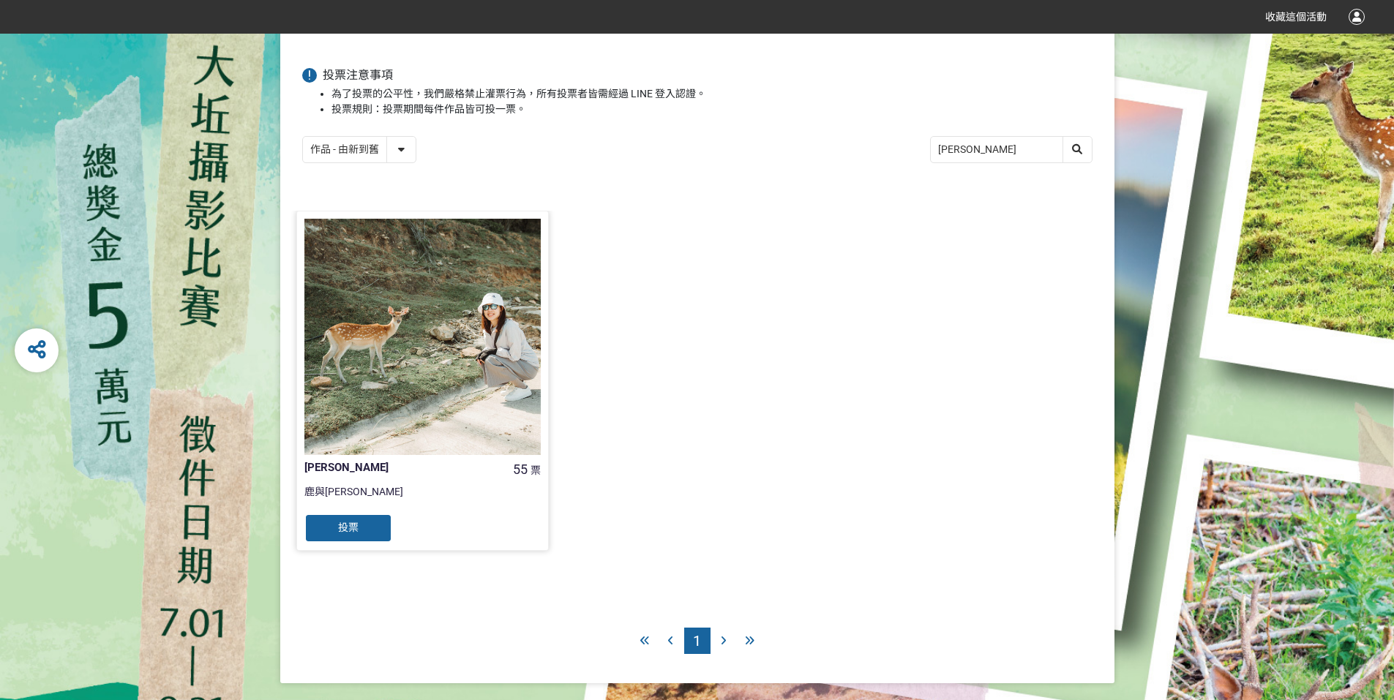
scroll to position [211, 0]
